Goal: Task Accomplishment & Management: Complete application form

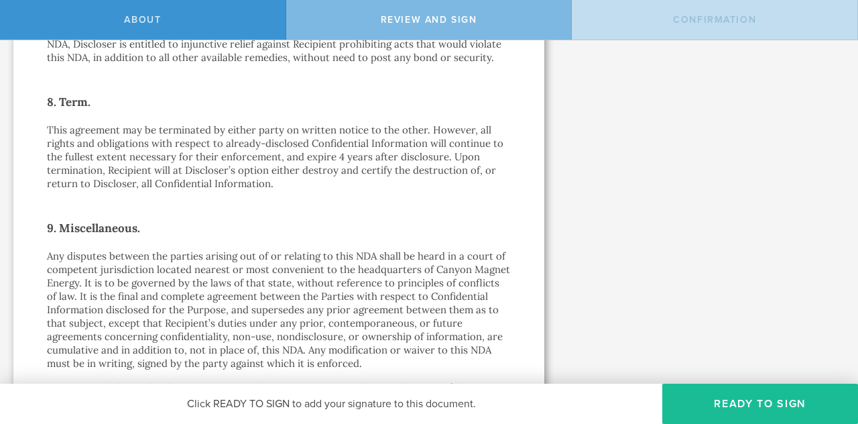
scroll to position [1428, 0]
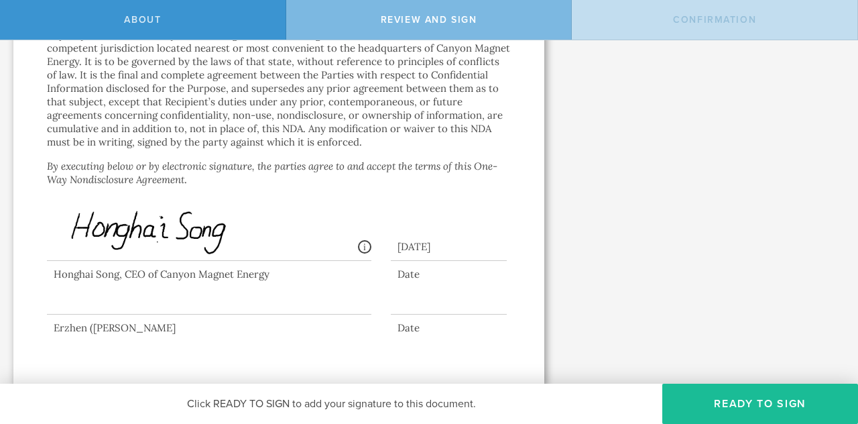
click at [131, 299] on div at bounding box center [209, 288] width 324 height 54
click at [95, 303] on div at bounding box center [209, 288] width 324 height 54
click at [224, 298] on div at bounding box center [209, 288] width 324 height 54
drag, startPoint x: 152, startPoint y: 325, endPoint x: 149, endPoint y: 306, distance: 18.9
click at [152, 324] on div "Erzhen ([PERSON_NAME]" at bounding box center [209, 327] width 324 height 13
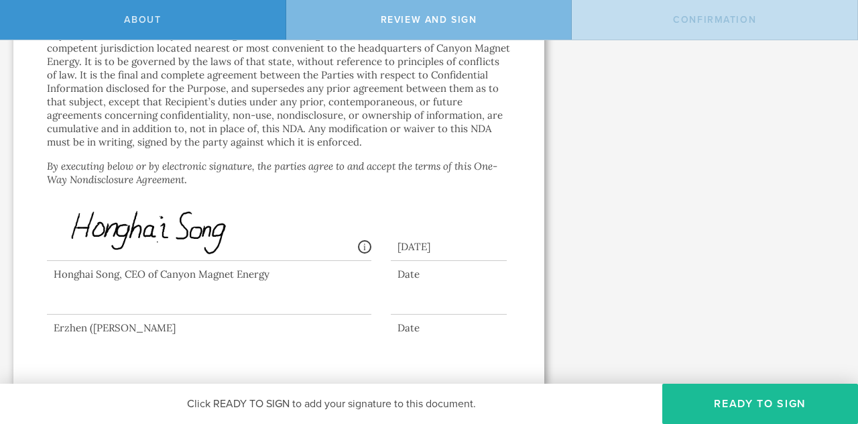
click at [149, 293] on div at bounding box center [209, 288] width 324 height 54
click at [433, 296] on div at bounding box center [449, 304] width 116 height 21
click at [430, 330] on div "Date" at bounding box center [449, 327] width 116 height 13
click at [425, 298] on div at bounding box center [449, 304] width 116 height 21
click at [724, 399] on button "Ready to Sign" at bounding box center [760, 403] width 196 height 40
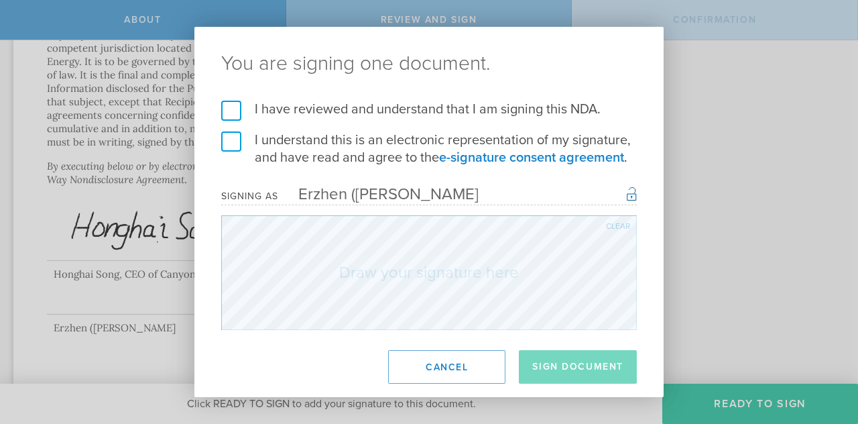
click at [232, 106] on label "I have reviewed and understand that I am signing this NDA." at bounding box center [429, 109] width 416 height 17
click at [0, 0] on input "I have reviewed and understand that I am signing this NDA." at bounding box center [0, 0] width 0 height 0
click at [229, 140] on label "I understand this is an electronic representation of my signature, and have rea…" at bounding box center [429, 148] width 416 height 35
click at [0, 0] on input "I understand this is an electronic representation of my signature, and have rea…" at bounding box center [0, 0] width 0 height 0
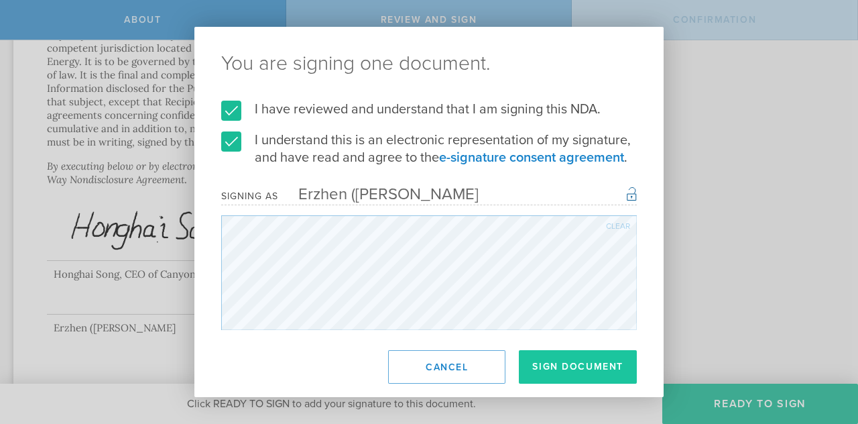
click at [574, 364] on button "Sign Document" at bounding box center [578, 367] width 118 height 34
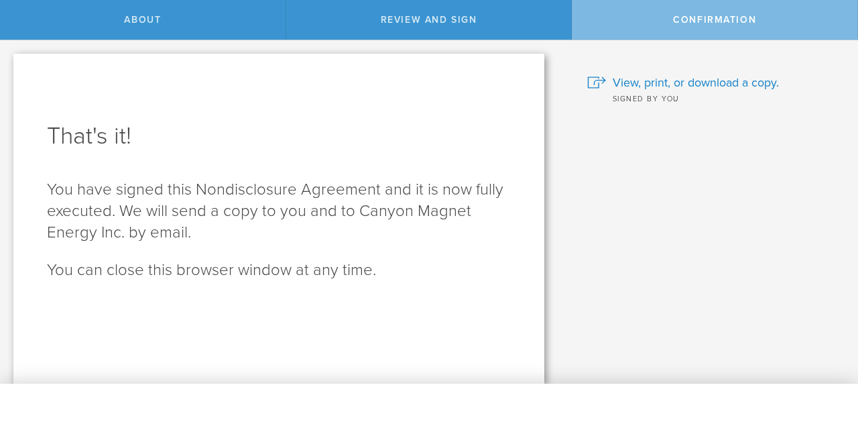
scroll to position [0, 0]
click at [704, 82] on span "View, print, or download a copy." at bounding box center [696, 82] width 166 height 17
